Goal: Information Seeking & Learning: Find specific fact

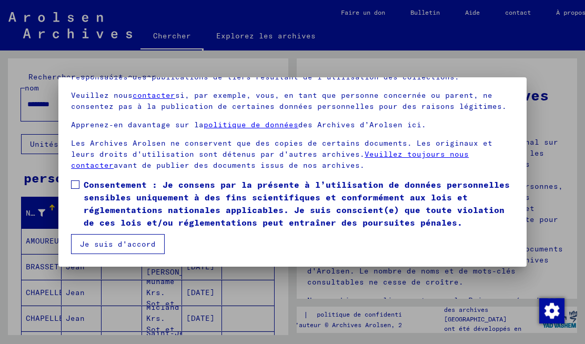
scroll to position [87, 0]
click at [73, 186] on span at bounding box center [75, 184] width 8 height 8
click at [96, 249] on font "Je suis d'accord" at bounding box center [118, 243] width 76 height 9
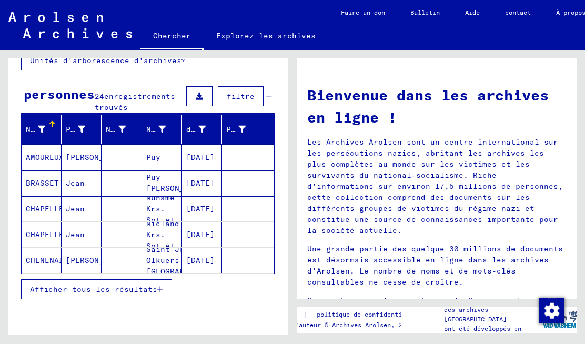
scroll to position [84, 0]
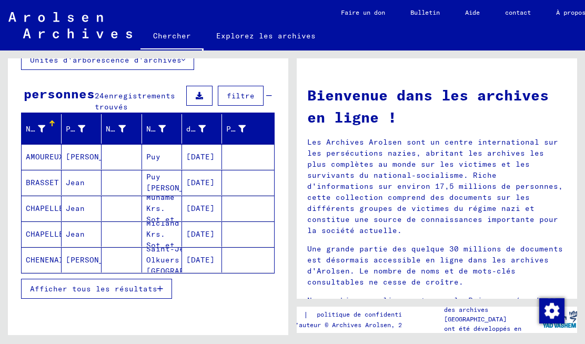
click at [40, 297] on button "Afficher tous les résultats" at bounding box center [96, 289] width 151 height 20
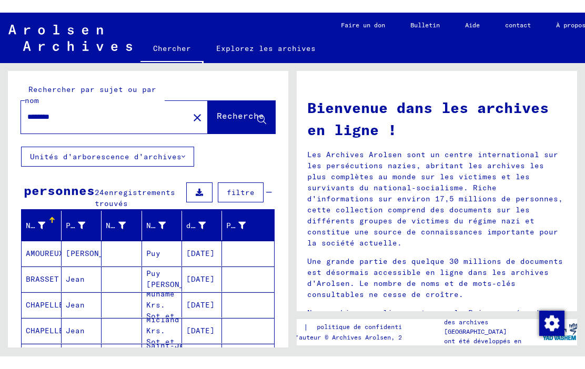
scroll to position [0, 0]
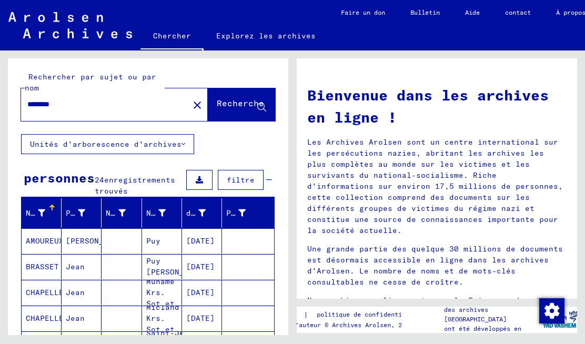
click at [44, 100] on input "********" at bounding box center [101, 104] width 149 height 11
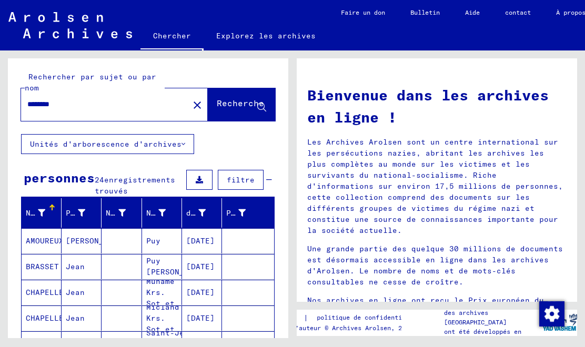
click at [46, 105] on input "********" at bounding box center [101, 104] width 149 height 11
type input "*"
click at [223, 106] on font "Recherche" at bounding box center [240, 103] width 47 height 11
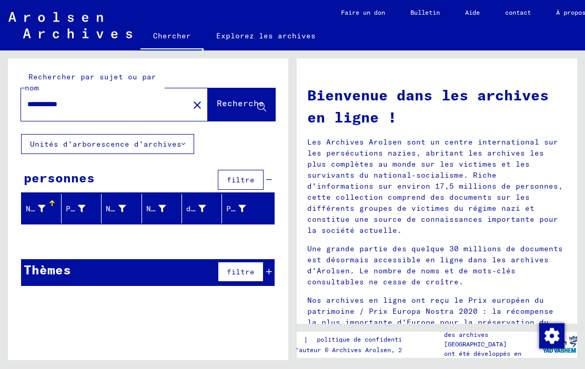
click at [99, 104] on input "**********" at bounding box center [101, 104] width 149 height 11
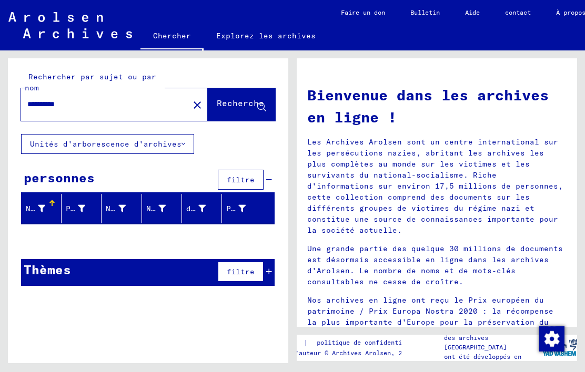
type input "**********"
click at [228, 110] on span "Recherche" at bounding box center [240, 105] width 47 height 11
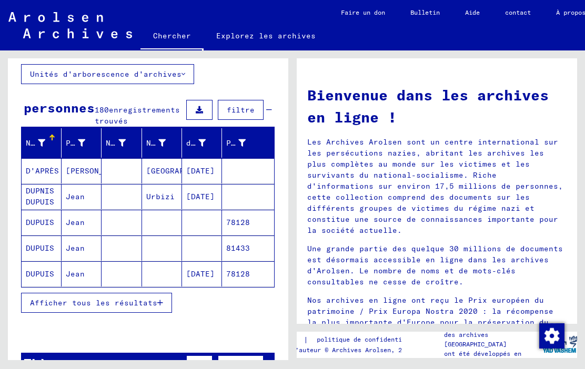
scroll to position [73, 0]
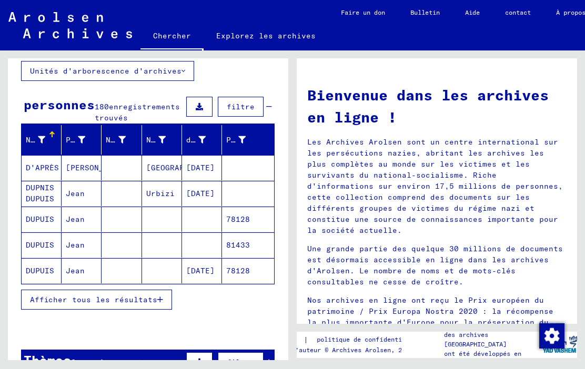
click at [38, 309] on button "Afficher tous les résultats" at bounding box center [96, 300] width 151 height 20
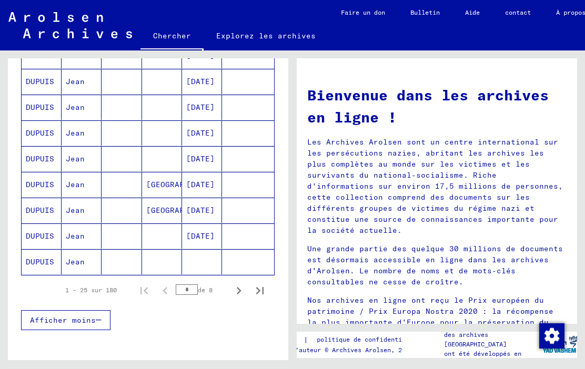
scroll to position [599, 0]
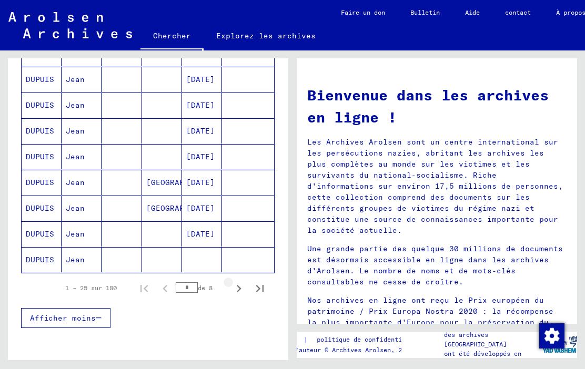
click at [239, 291] on icon "Page suivante" at bounding box center [238, 288] width 15 height 15
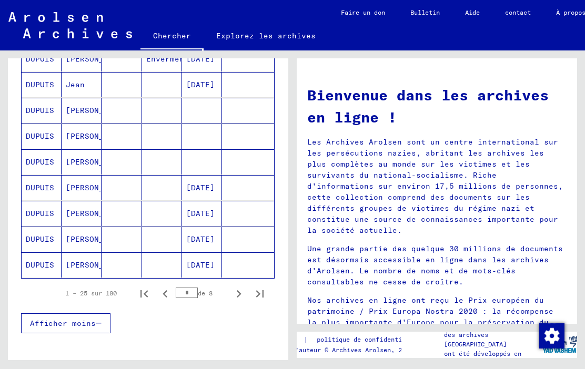
scroll to position [595, 0]
click at [239, 298] on icon "Page suivante" at bounding box center [238, 293] width 15 height 15
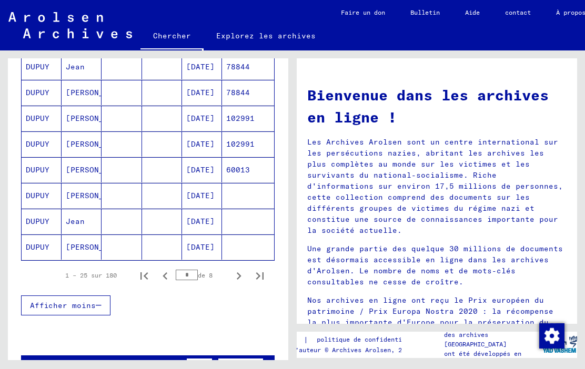
scroll to position [617, 0]
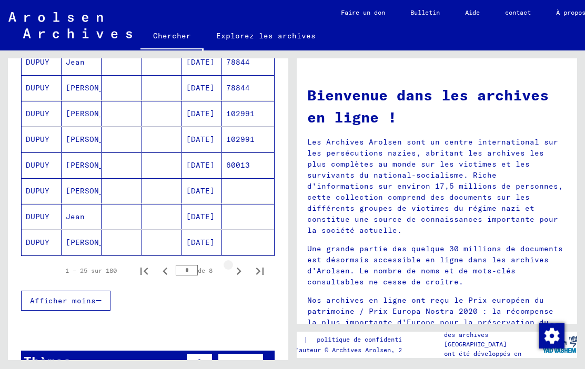
click at [241, 270] on icon "Page suivante" at bounding box center [238, 271] width 15 height 15
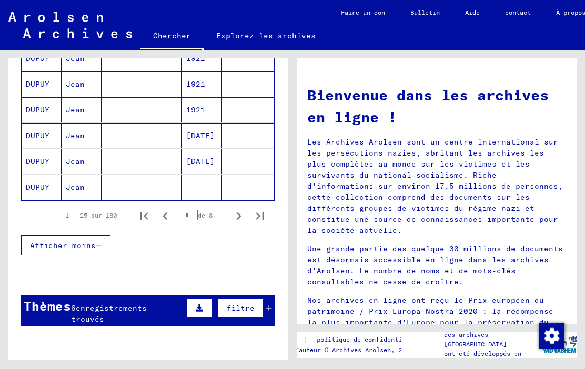
scroll to position [712, 0]
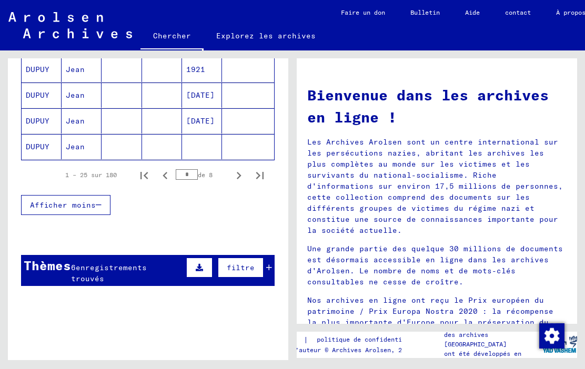
click at [240, 175] on icon "Page suivante" at bounding box center [238, 175] width 15 height 15
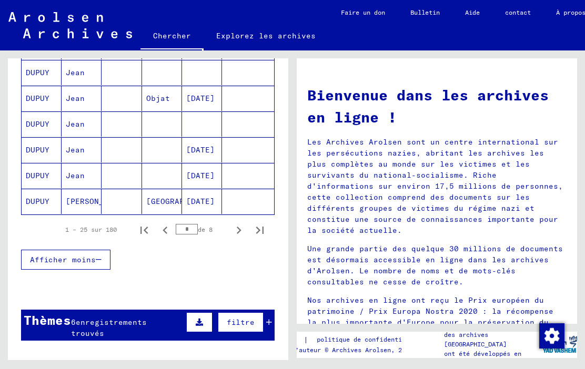
scroll to position [658, 0]
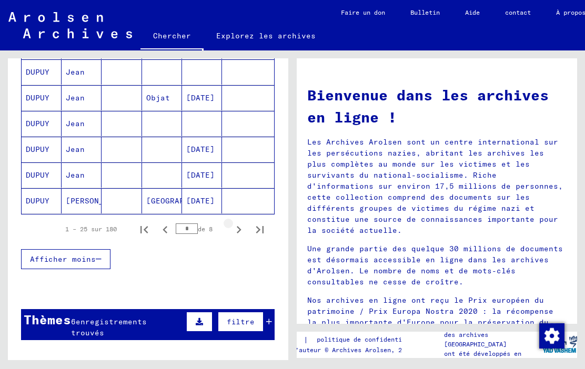
click at [242, 231] on icon "Page suivante" at bounding box center [238, 229] width 15 height 15
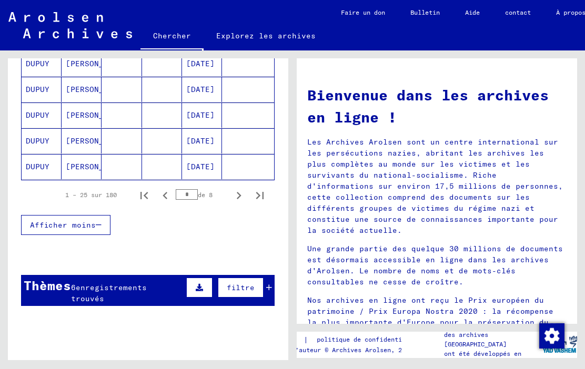
scroll to position [702, 0]
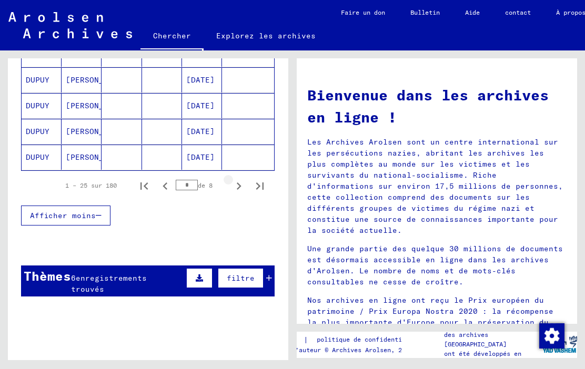
click at [245, 185] on icon "Page suivante" at bounding box center [238, 186] width 15 height 15
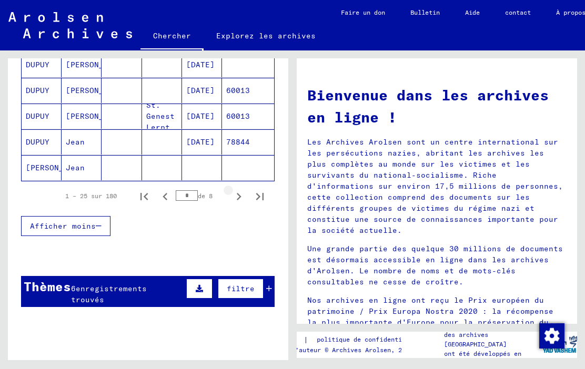
click at [242, 196] on icon "Page suivante" at bounding box center [238, 196] width 15 height 15
type input "*"
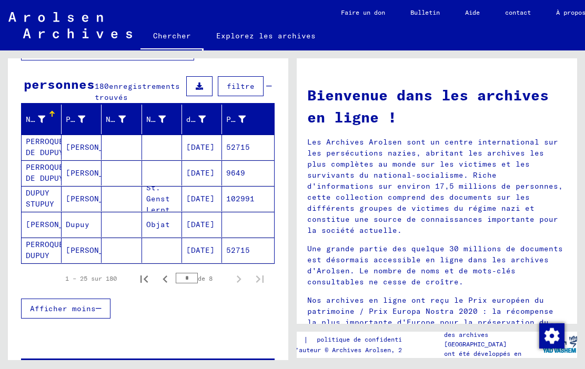
scroll to position [95, 0]
